Goal: Task Accomplishment & Management: Manage account settings

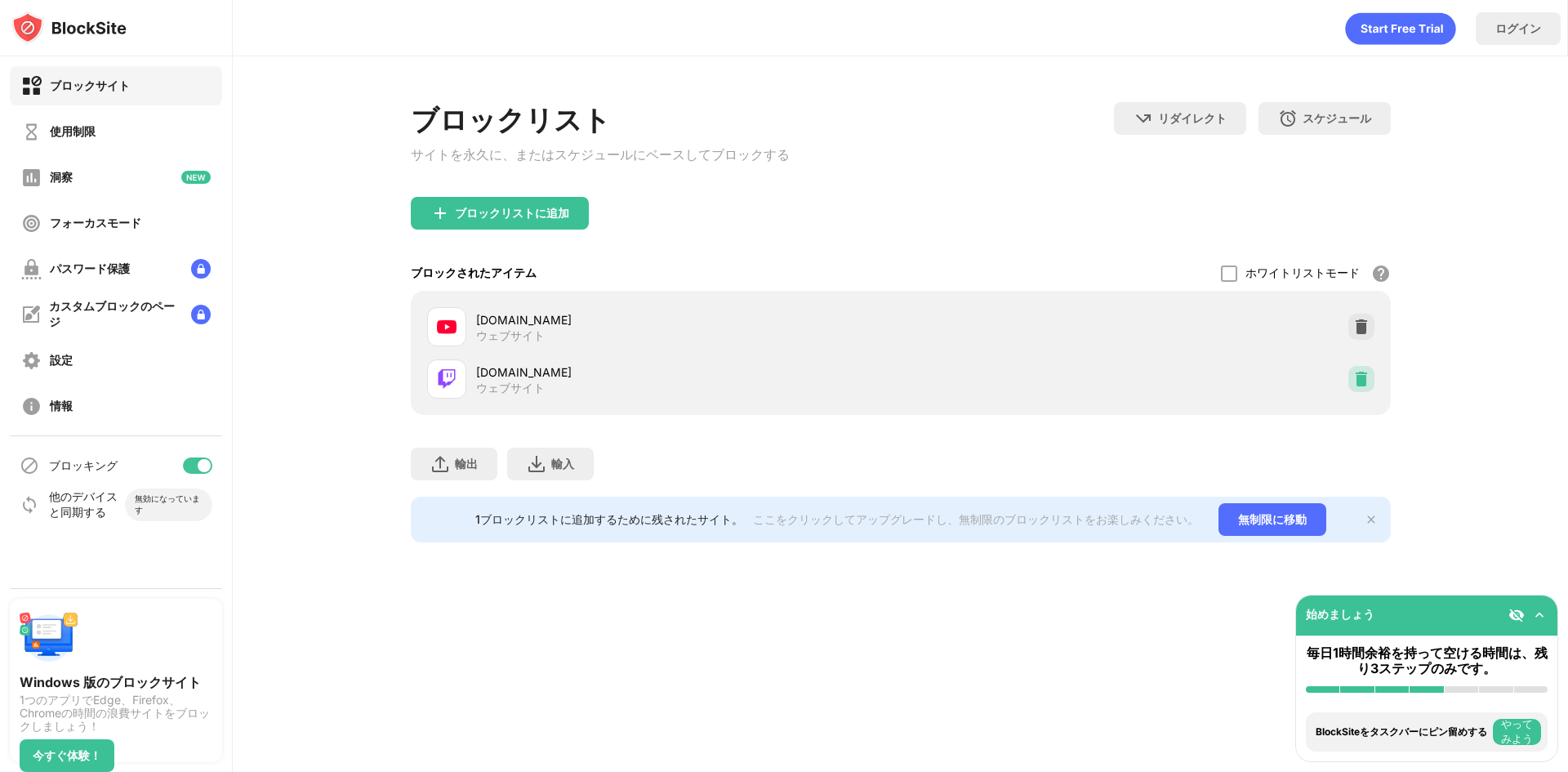
click at [1368, 384] on img at bounding box center [1362, 379] width 16 height 16
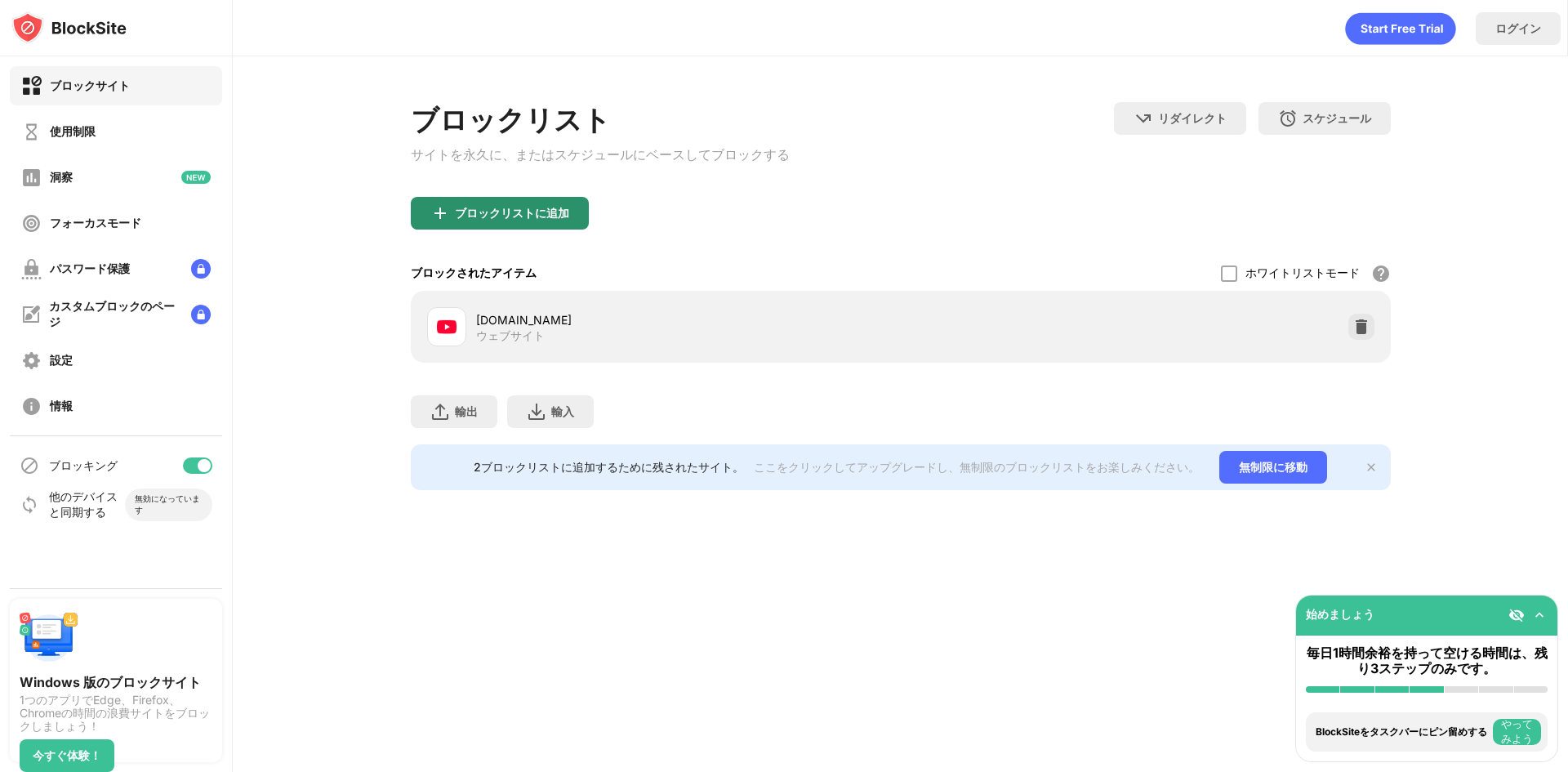
click at [482, 213] on font "ブロックリストに追加" at bounding box center [511, 212] width 114 height 14
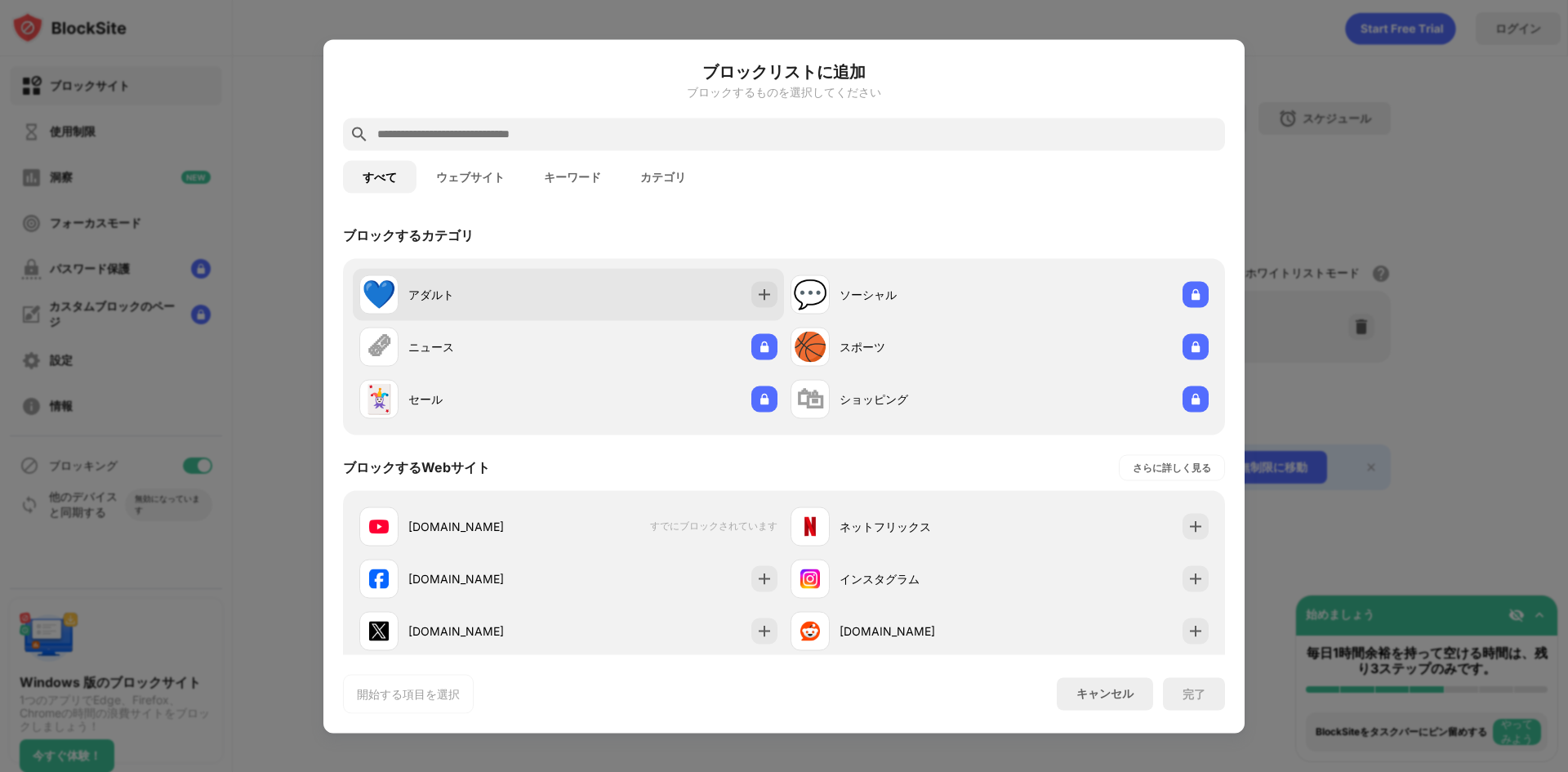
click at [756, 290] on img at bounding box center [764, 294] width 16 height 16
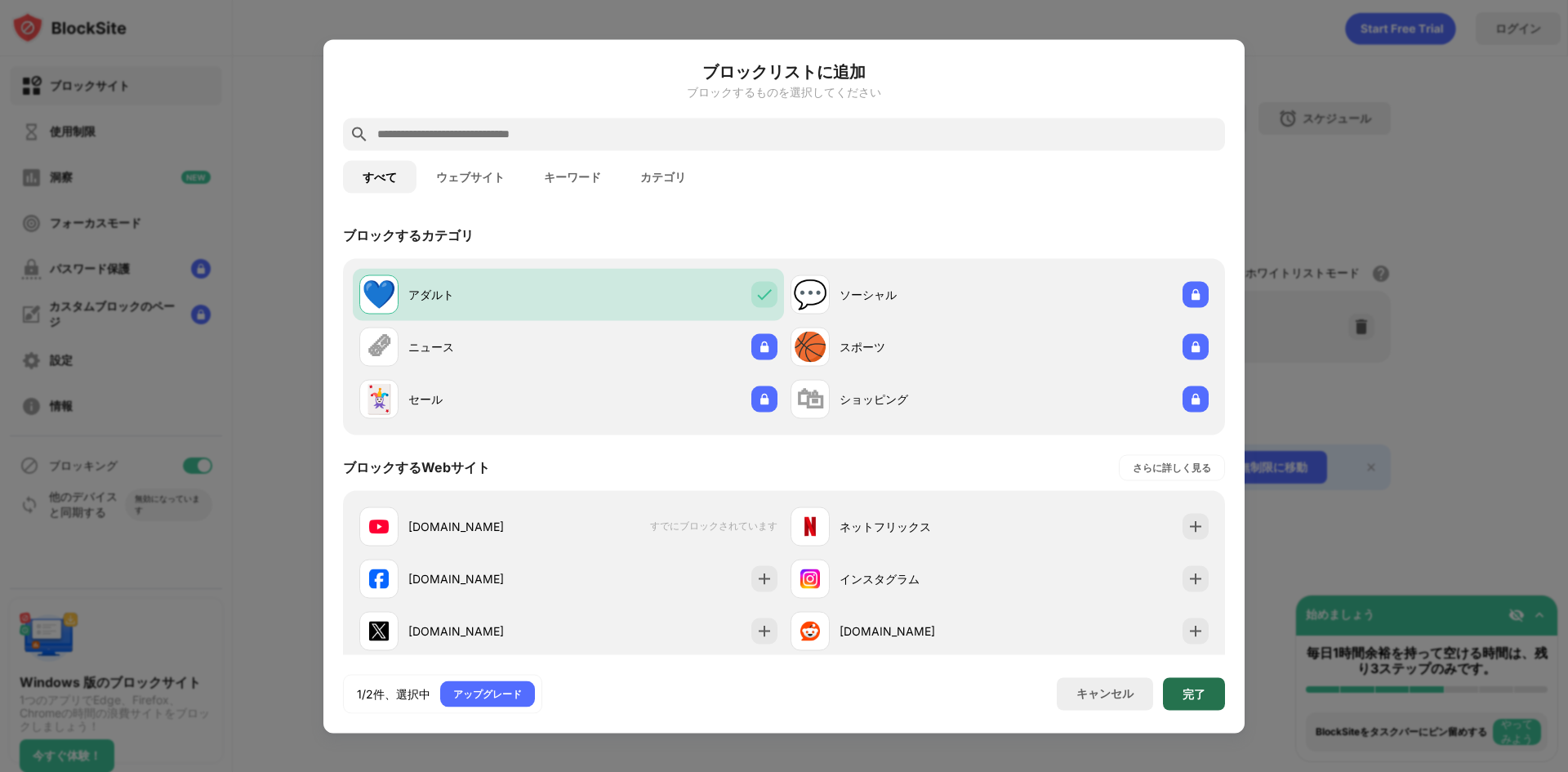
click at [1204, 694] on div "完了" at bounding box center [1194, 693] width 62 height 33
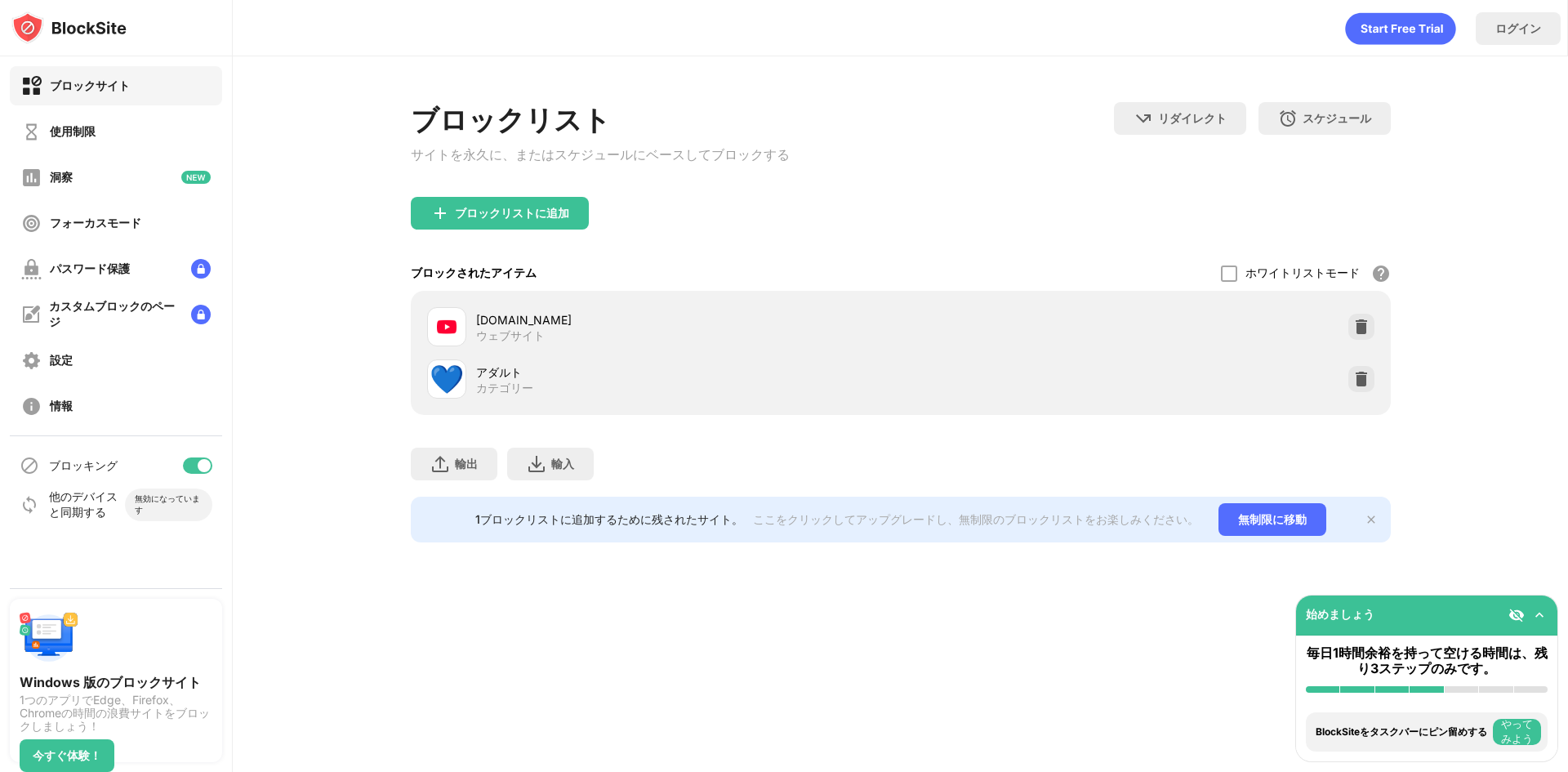
click at [471, 196] on div "ブロックリスト サイトを永久に、またはスケジュールにベースしてブロックする" at bounding box center [600, 150] width 379 height 95
click at [469, 209] on div "ブロックリストに追加" at bounding box center [500, 213] width 178 height 33
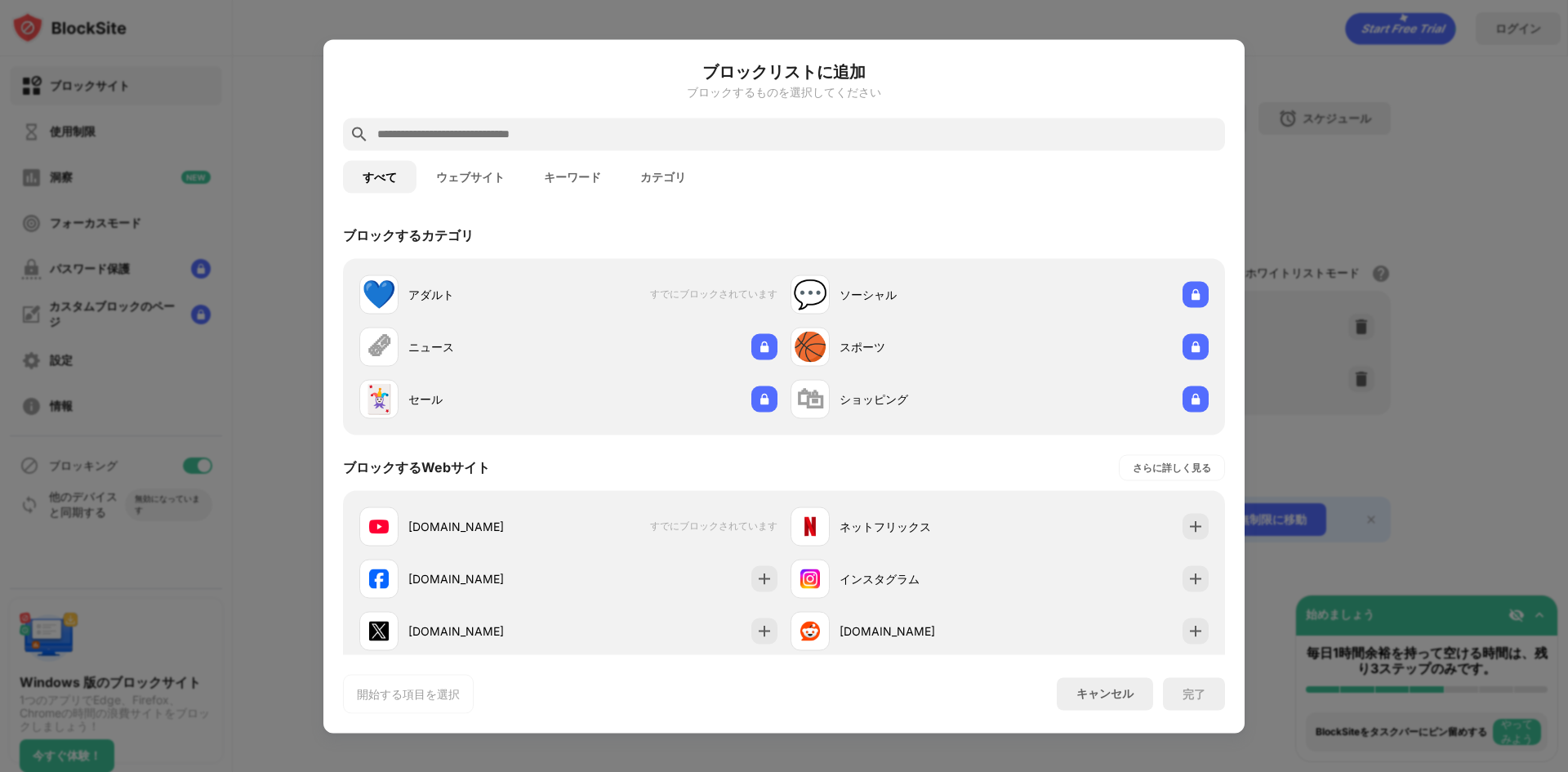
click at [479, 174] on button "ウェブサイト" at bounding box center [470, 176] width 108 height 33
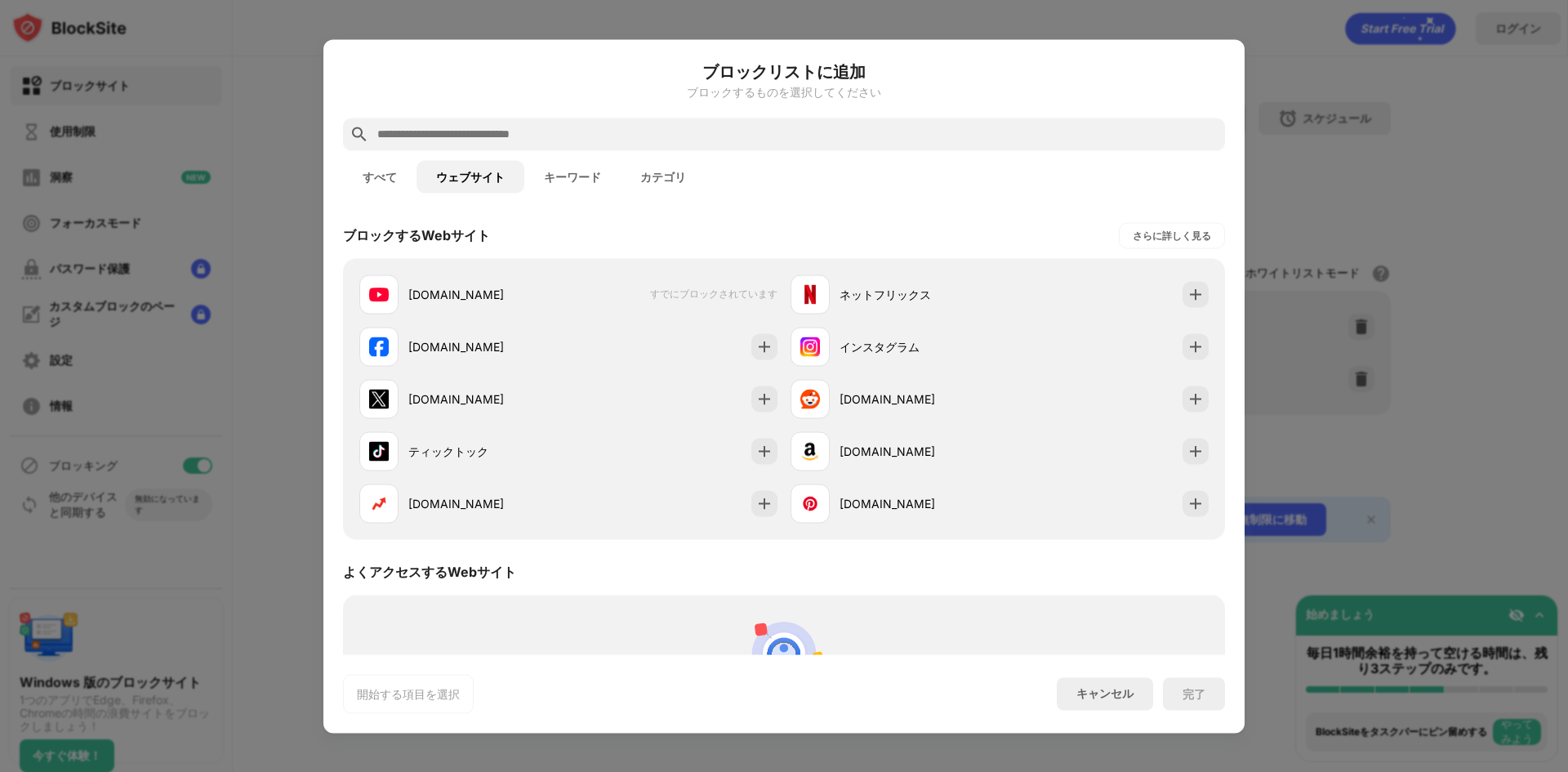
click at [389, 170] on font "すべて" at bounding box center [380, 176] width 35 height 13
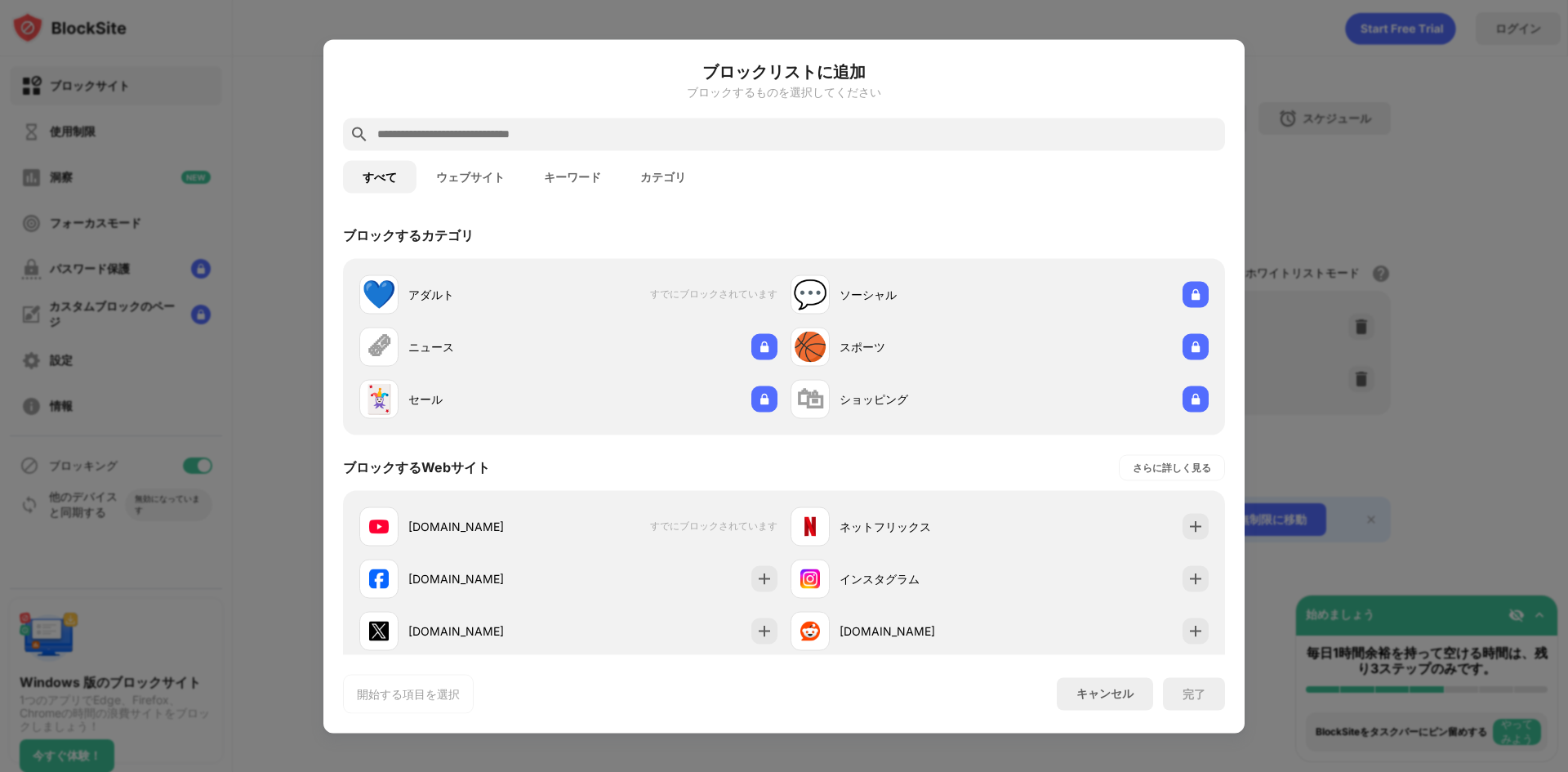
click at [475, 166] on button "ウェブサイト" at bounding box center [470, 176] width 108 height 33
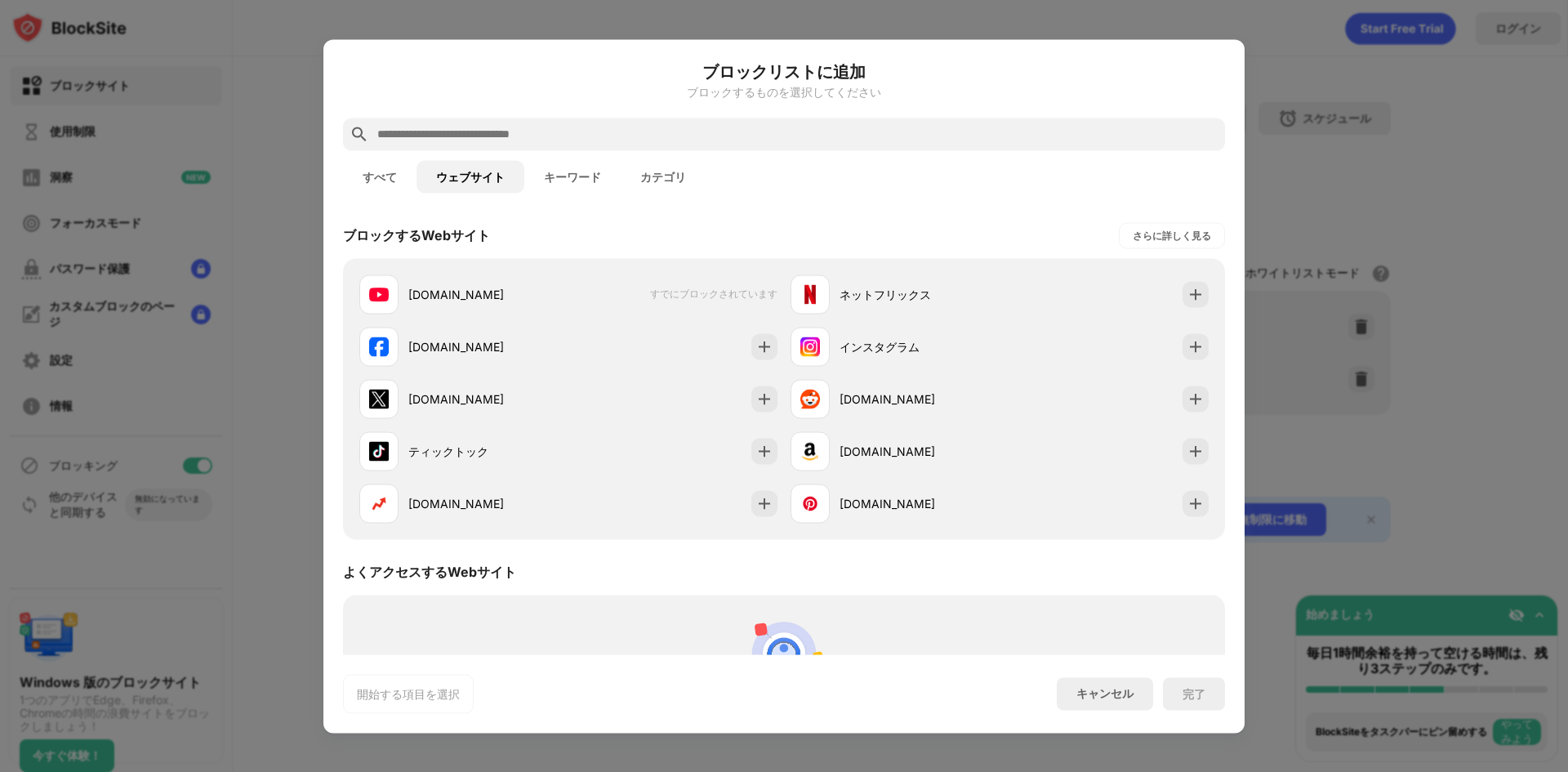
click at [133, 111] on div at bounding box center [784, 386] width 1568 height 772
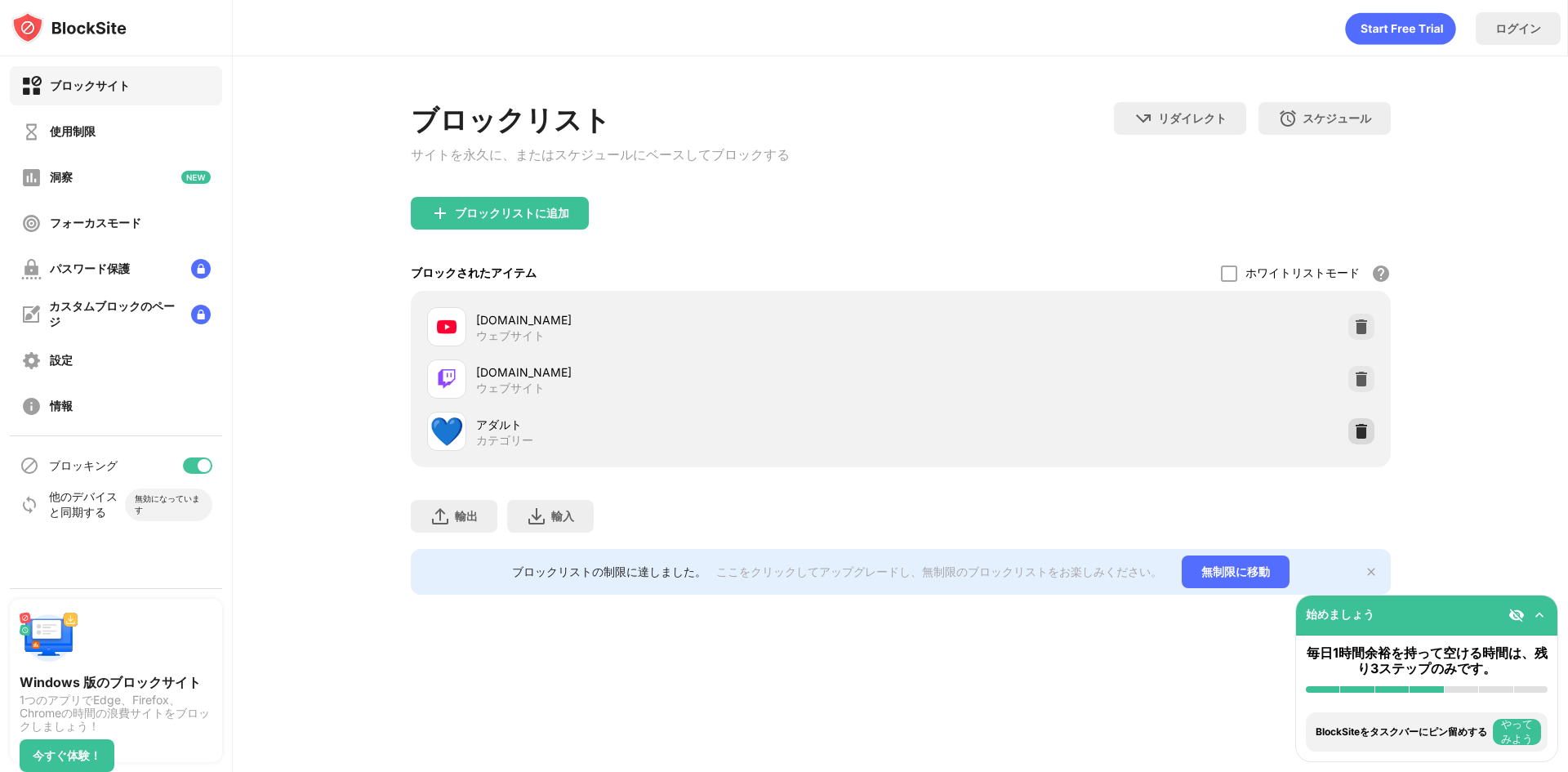
click at [1362, 436] on img at bounding box center [1362, 431] width 16 height 16
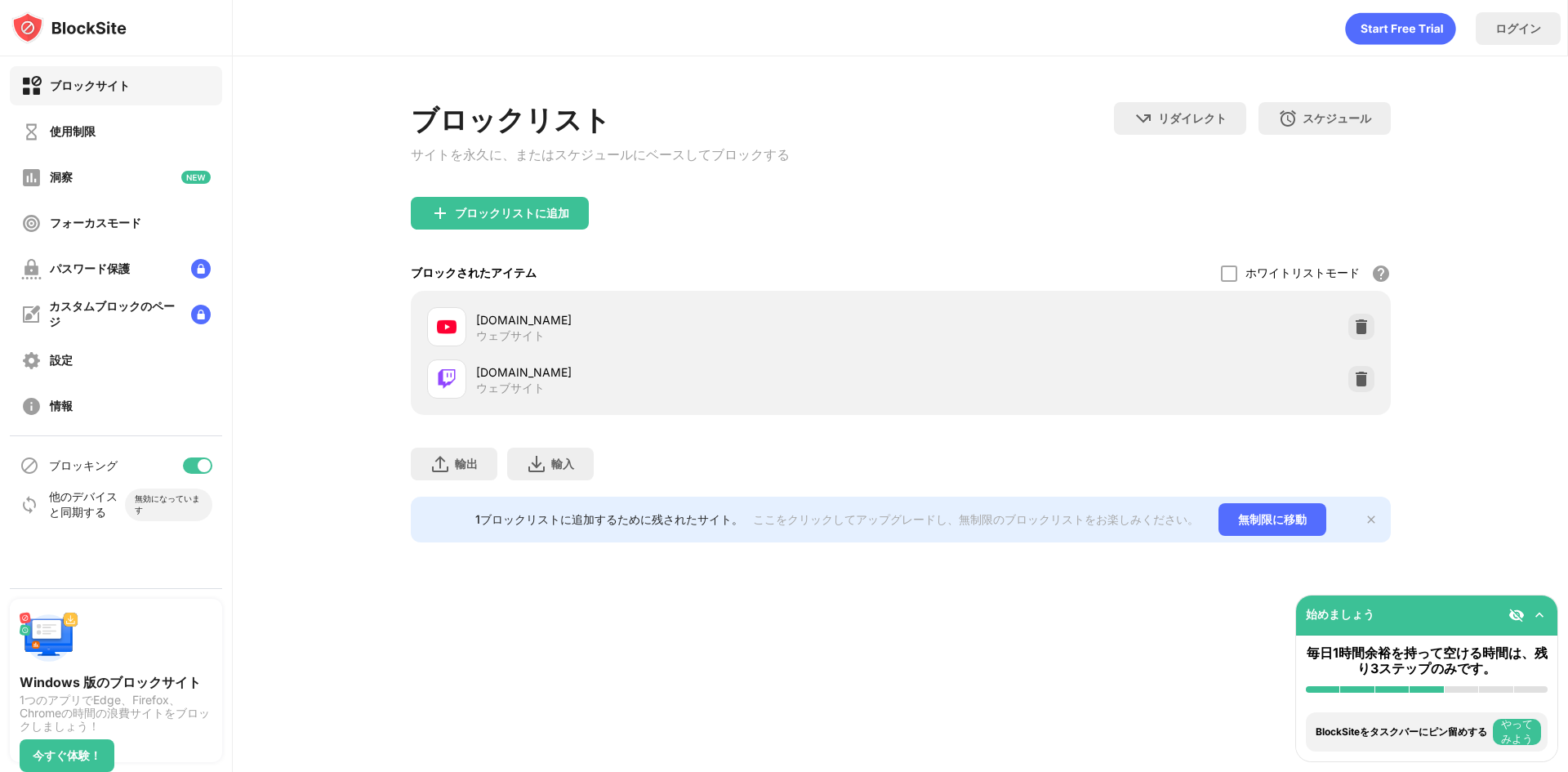
drag, startPoint x: 526, startPoint y: 190, endPoint x: 513, endPoint y: 219, distance: 31.8
click at [522, 196] on div "ブロックリスト サイトを永久に、またはスケジュールにベースしてブロックする" at bounding box center [600, 150] width 379 height 95
click at [513, 219] on font "ブロックリストに追加" at bounding box center [511, 212] width 114 height 14
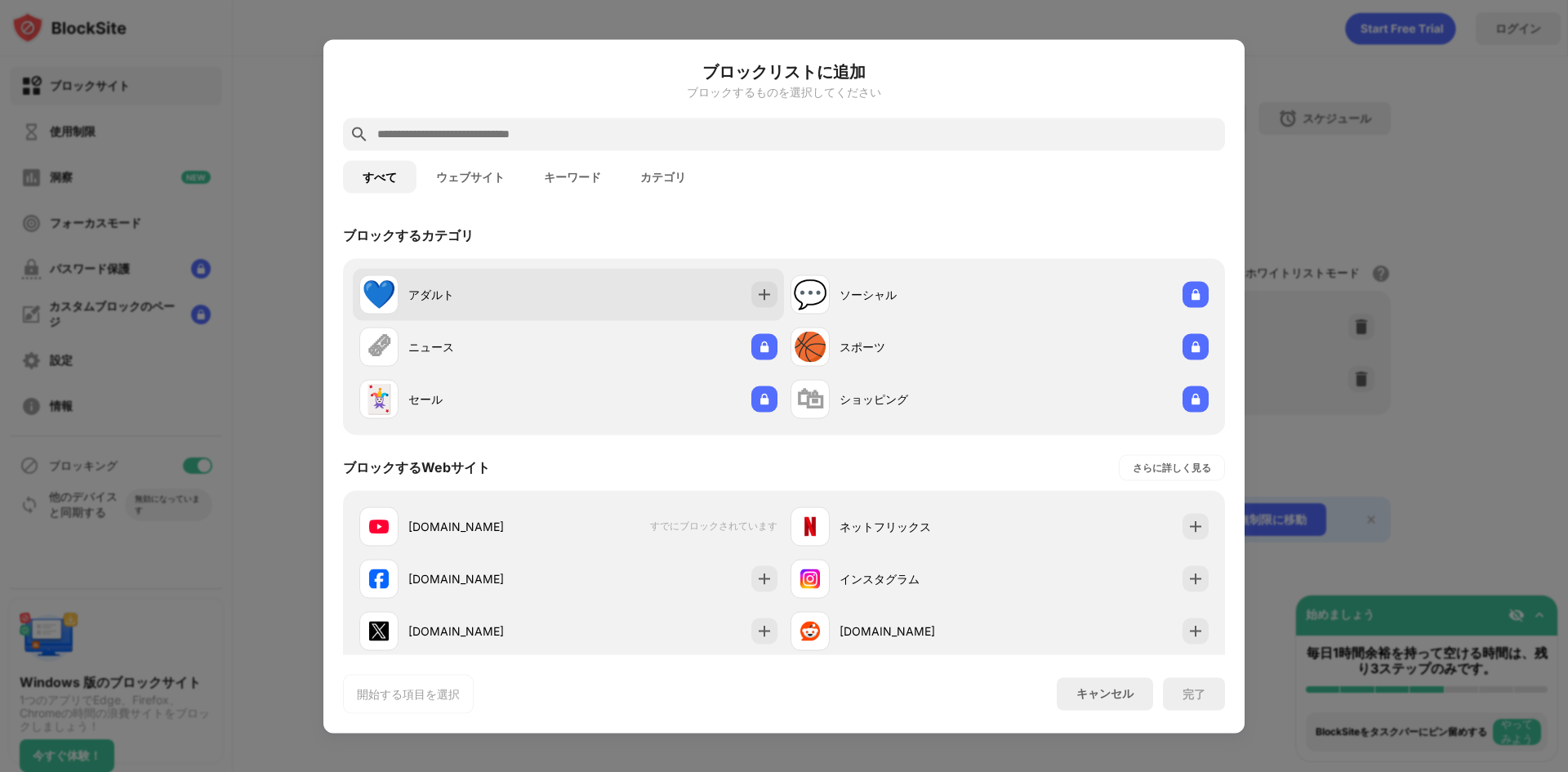
click at [773, 301] on div "💙 アダルト" at bounding box center [568, 293] width 431 height 52
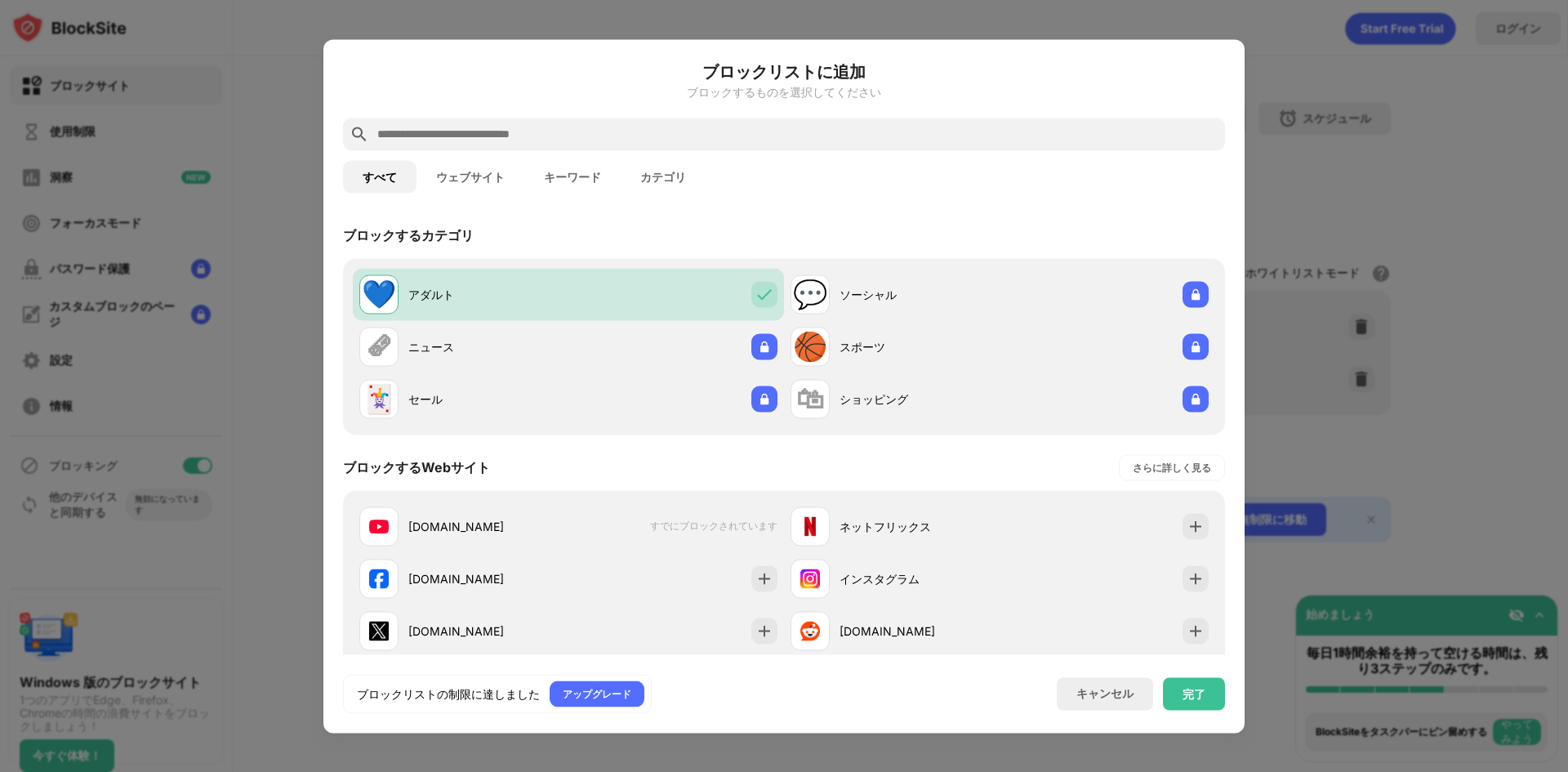
click at [1207, 702] on div "完了" at bounding box center [1194, 693] width 62 height 33
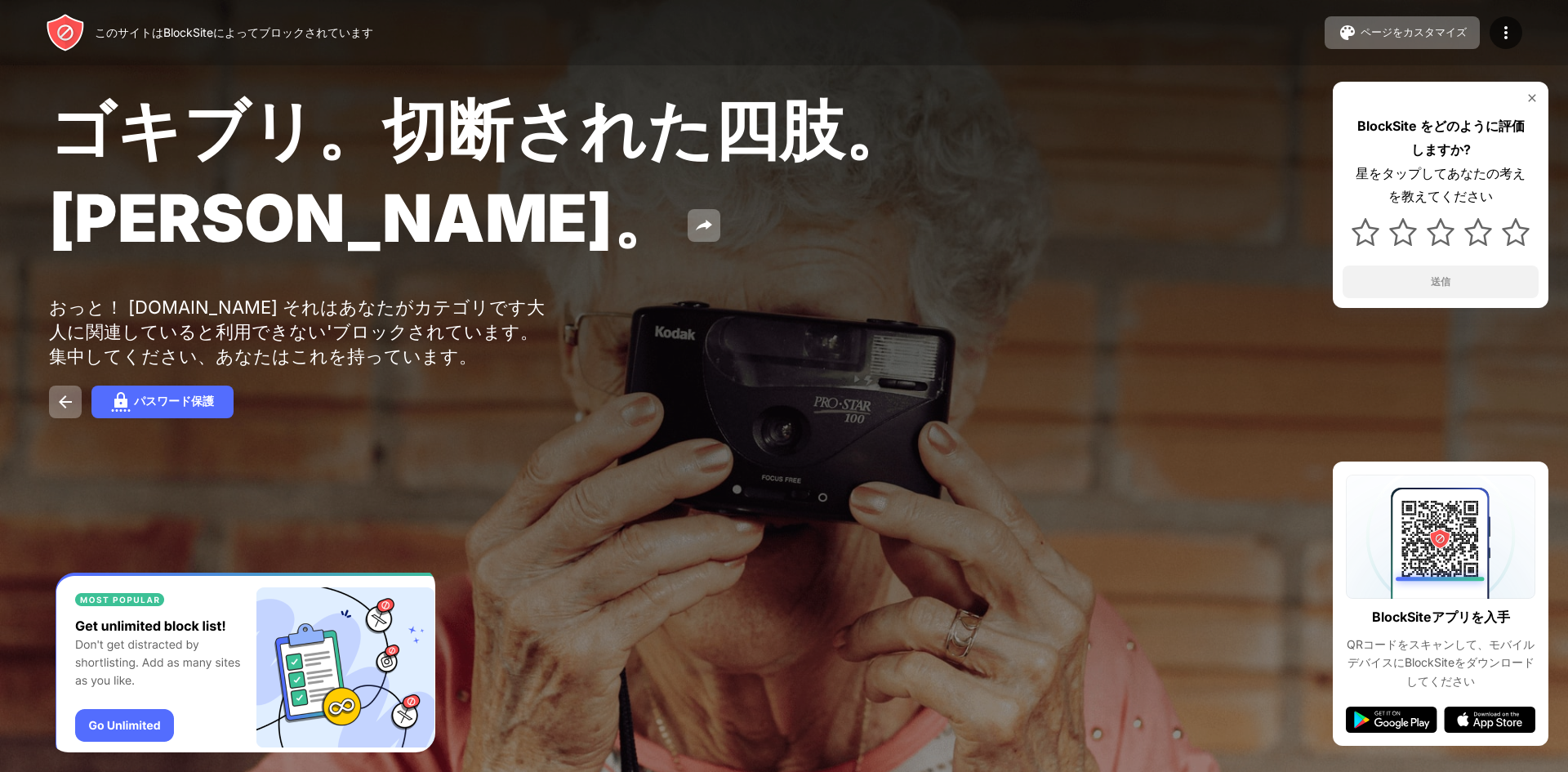
drag, startPoint x: 842, startPoint y: 225, endPoint x: 833, endPoint y: 228, distance: 9.5
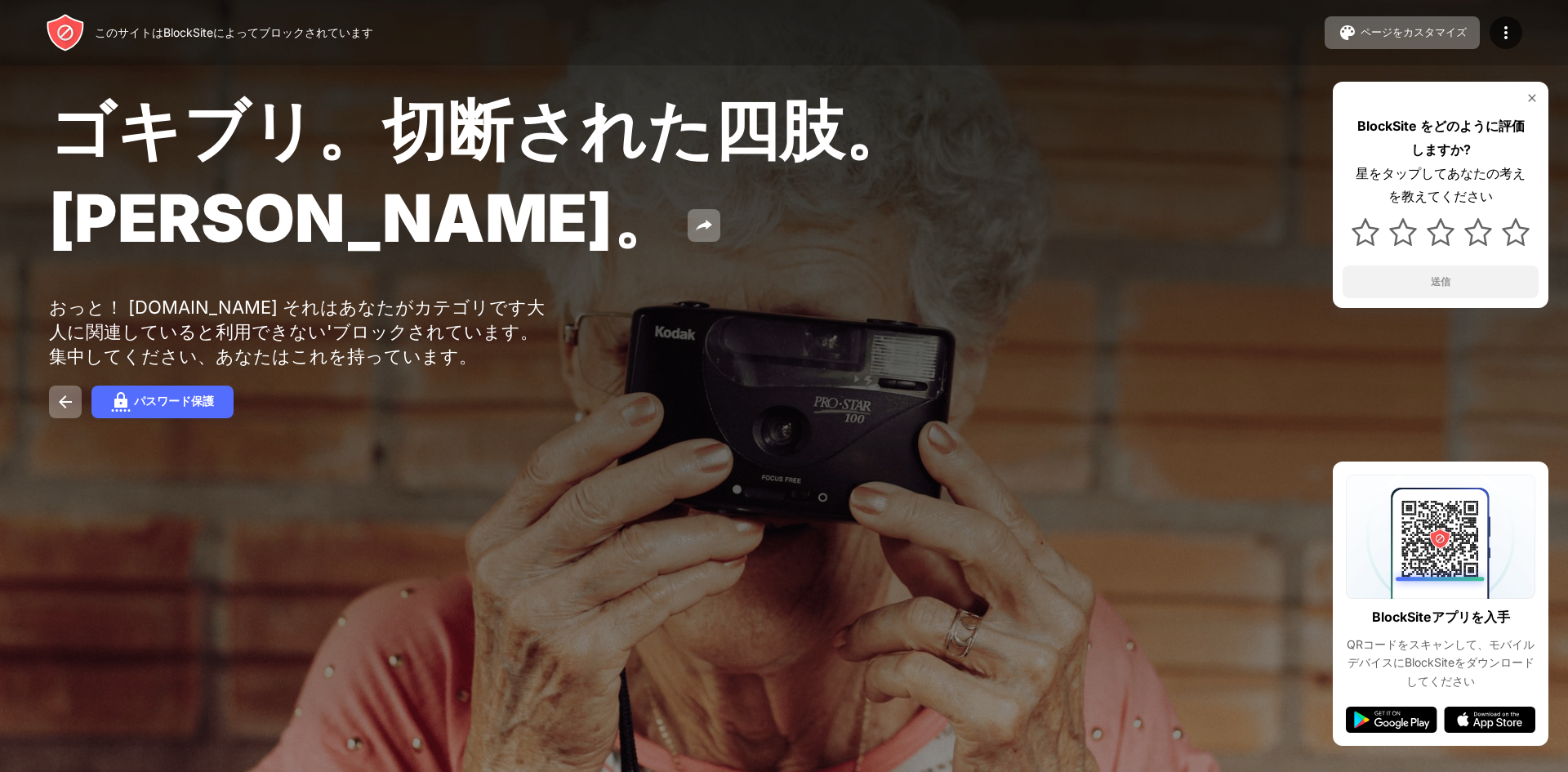
drag, startPoint x: 933, startPoint y: 137, endPoint x: 953, endPoint y: 137, distance: 20.0
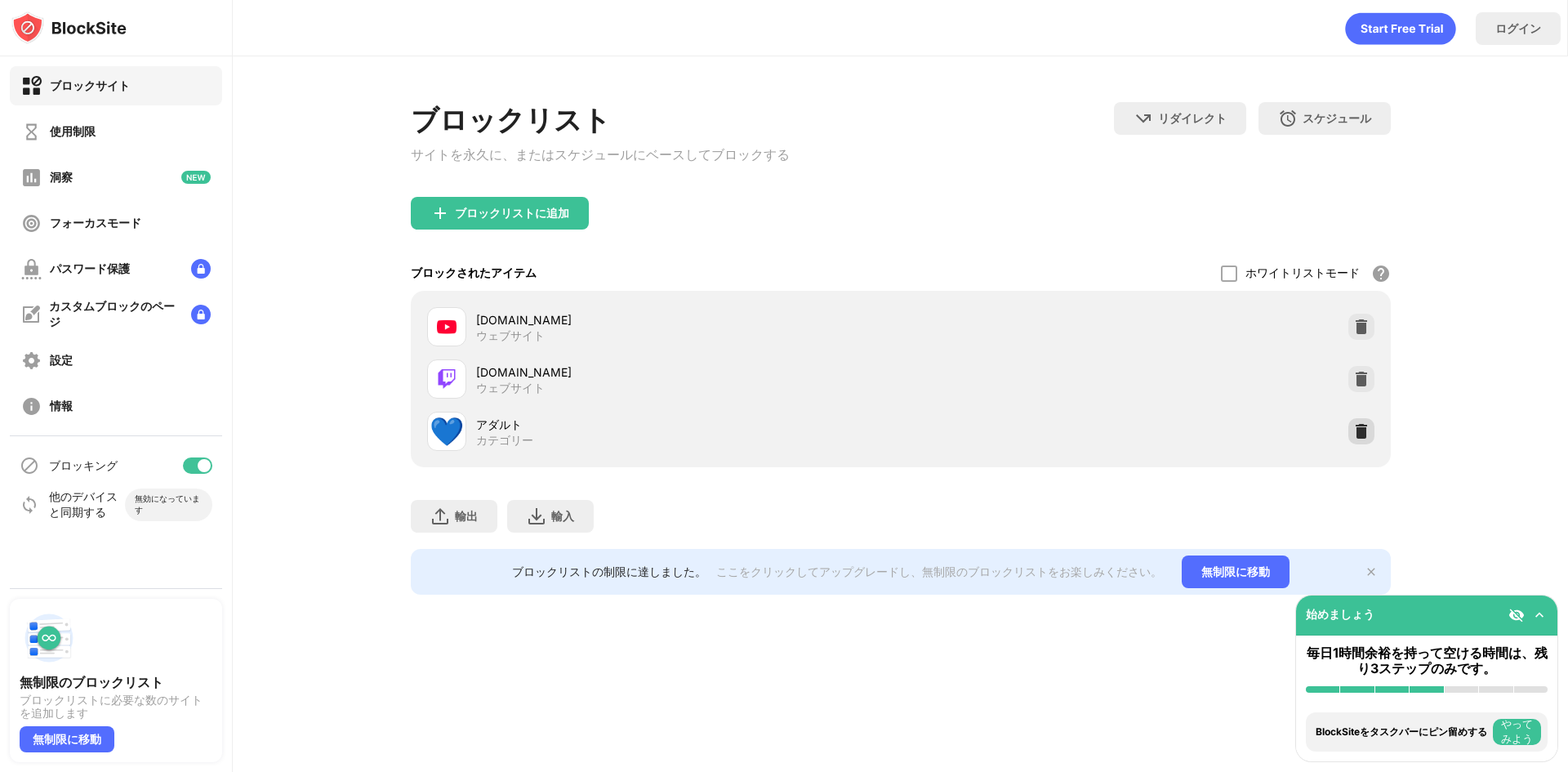
click at [1373, 444] on div at bounding box center [1361, 431] width 26 height 26
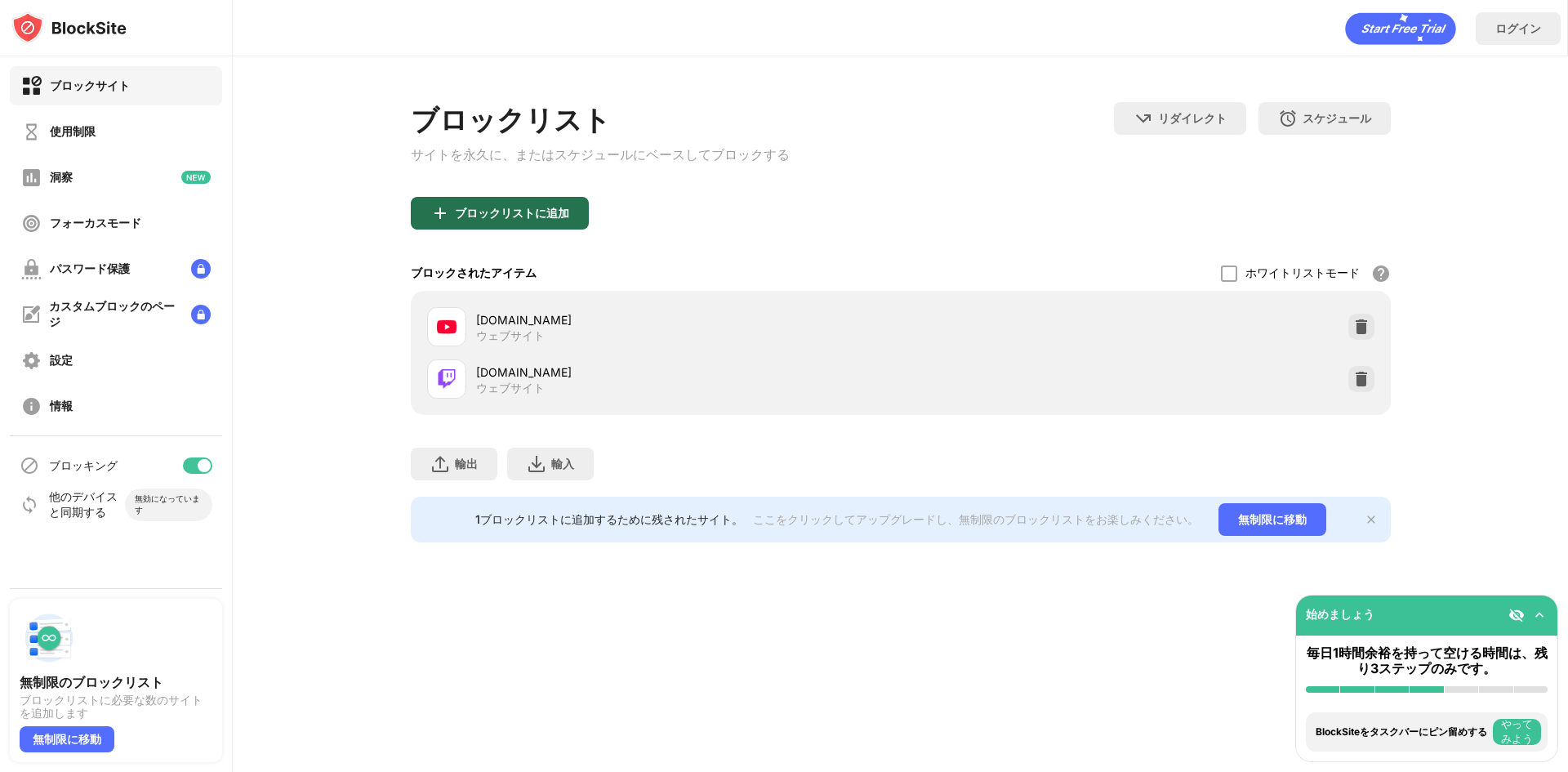
click at [490, 212] on font "ブロックリストに追加" at bounding box center [511, 212] width 114 height 14
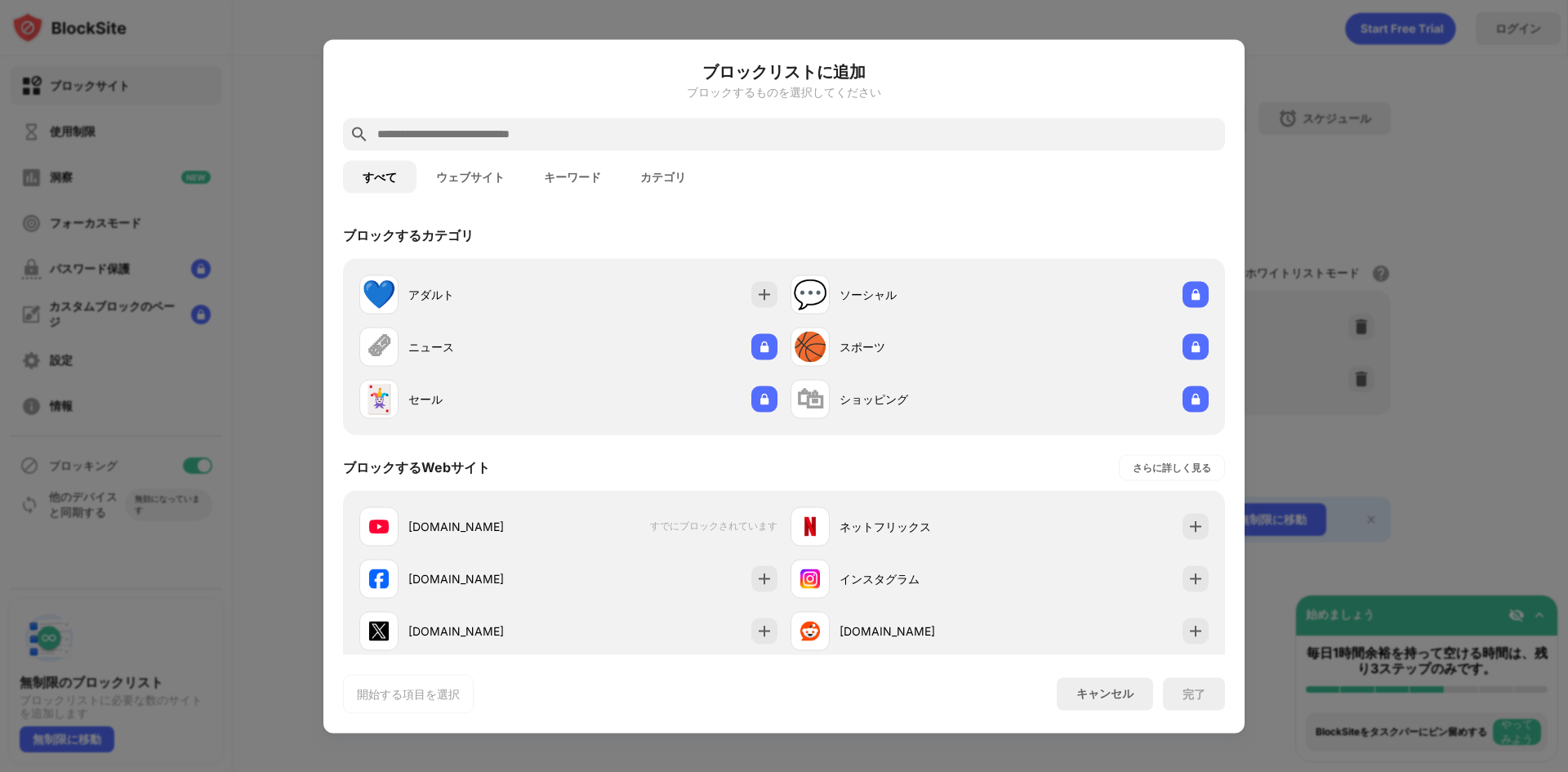
click at [269, 301] on div at bounding box center [784, 386] width 1568 height 772
